Goal: Information Seeking & Learning: Learn about a topic

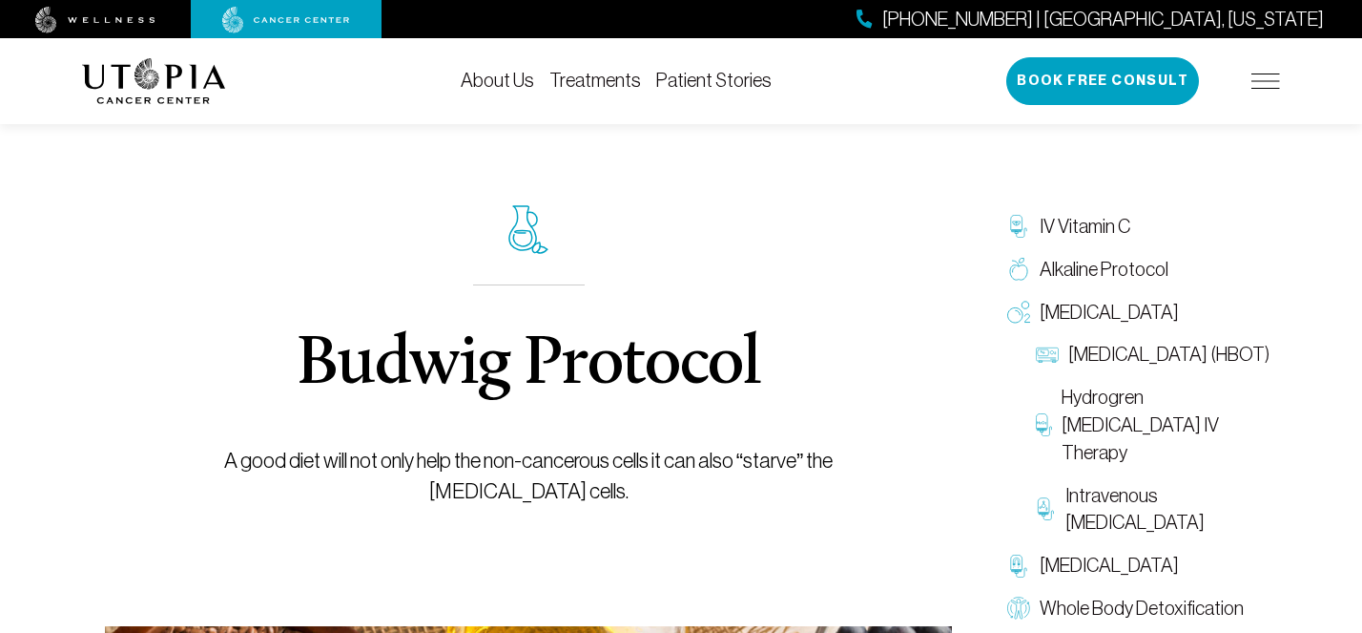
click at [890, 260] on div "Budwig Protocol A good diet will not only help the non-cancerous cells it can a…" at bounding box center [529, 356] width 760 height 540
click at [889, 352] on div "Budwig Protocol A good diet will not only help the non-cancerous cells it can a…" at bounding box center [529, 356] width 760 height 540
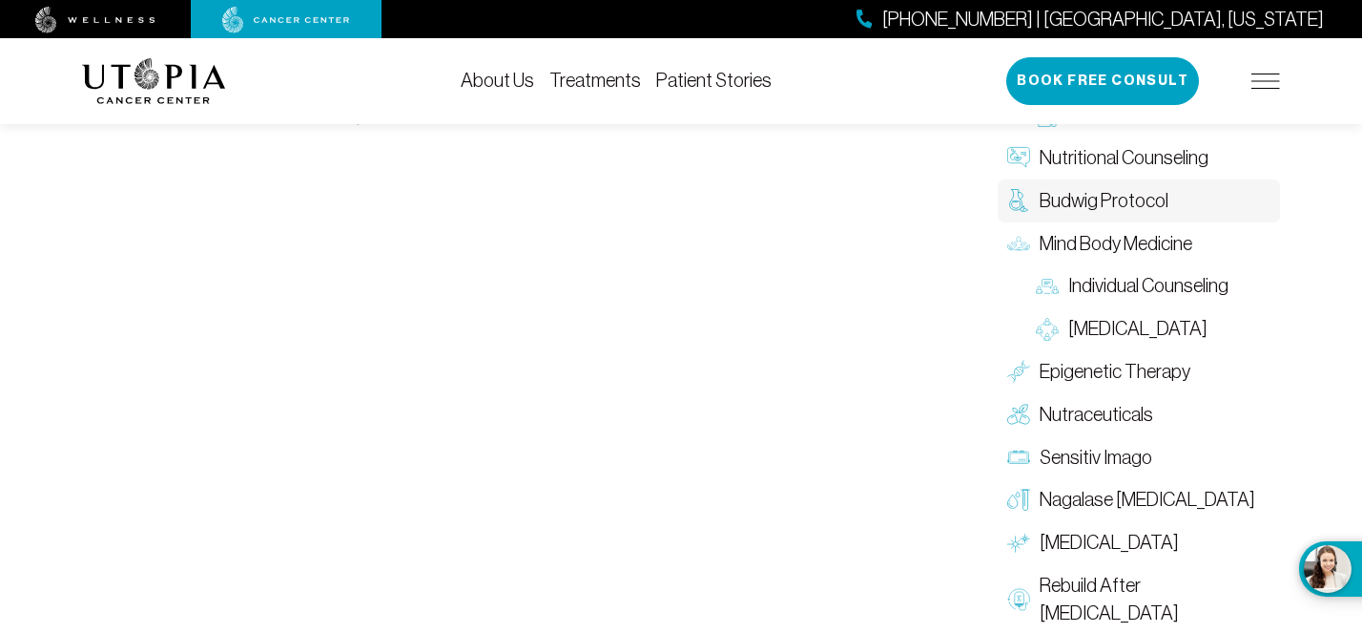
scroll to position [3047, 0]
click at [1110, 356] on span "Epigenetic Therapy" at bounding box center [1115, 370] width 151 height 28
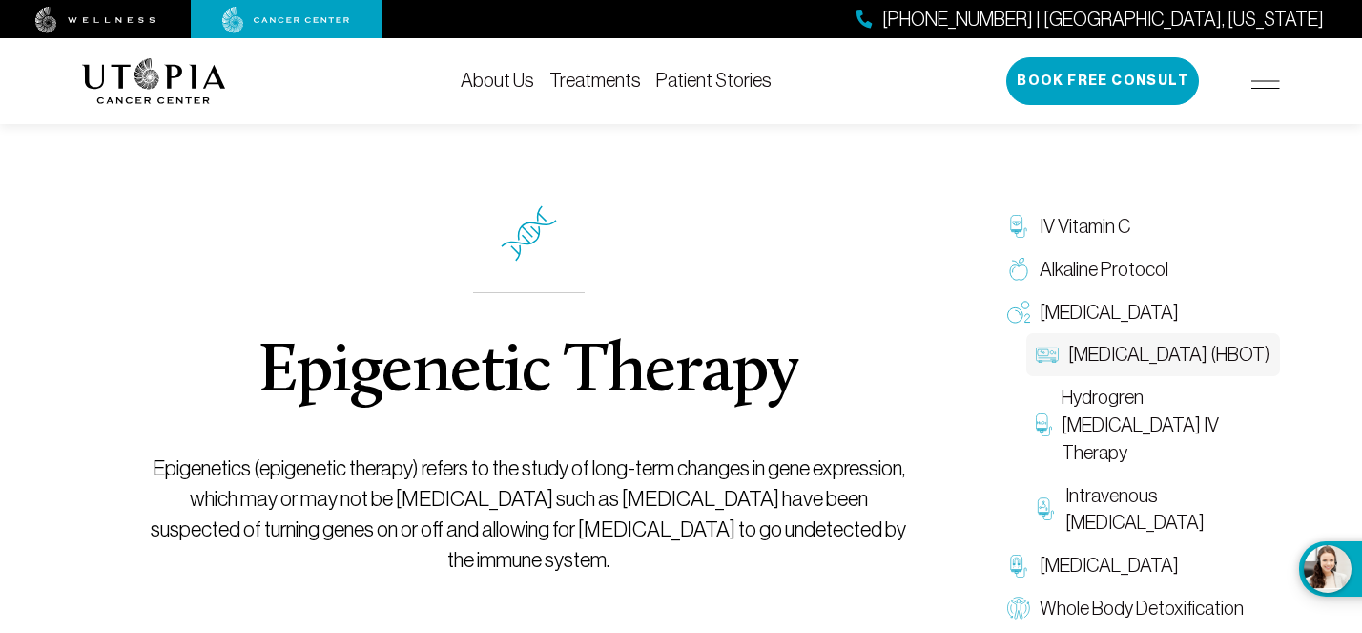
click at [1092, 368] on span "[MEDICAL_DATA] (HBOT)" at bounding box center [1169, 355] width 201 height 28
click at [82, 14] on img at bounding box center [95, 20] width 120 height 27
